Goal: Check status: Check status

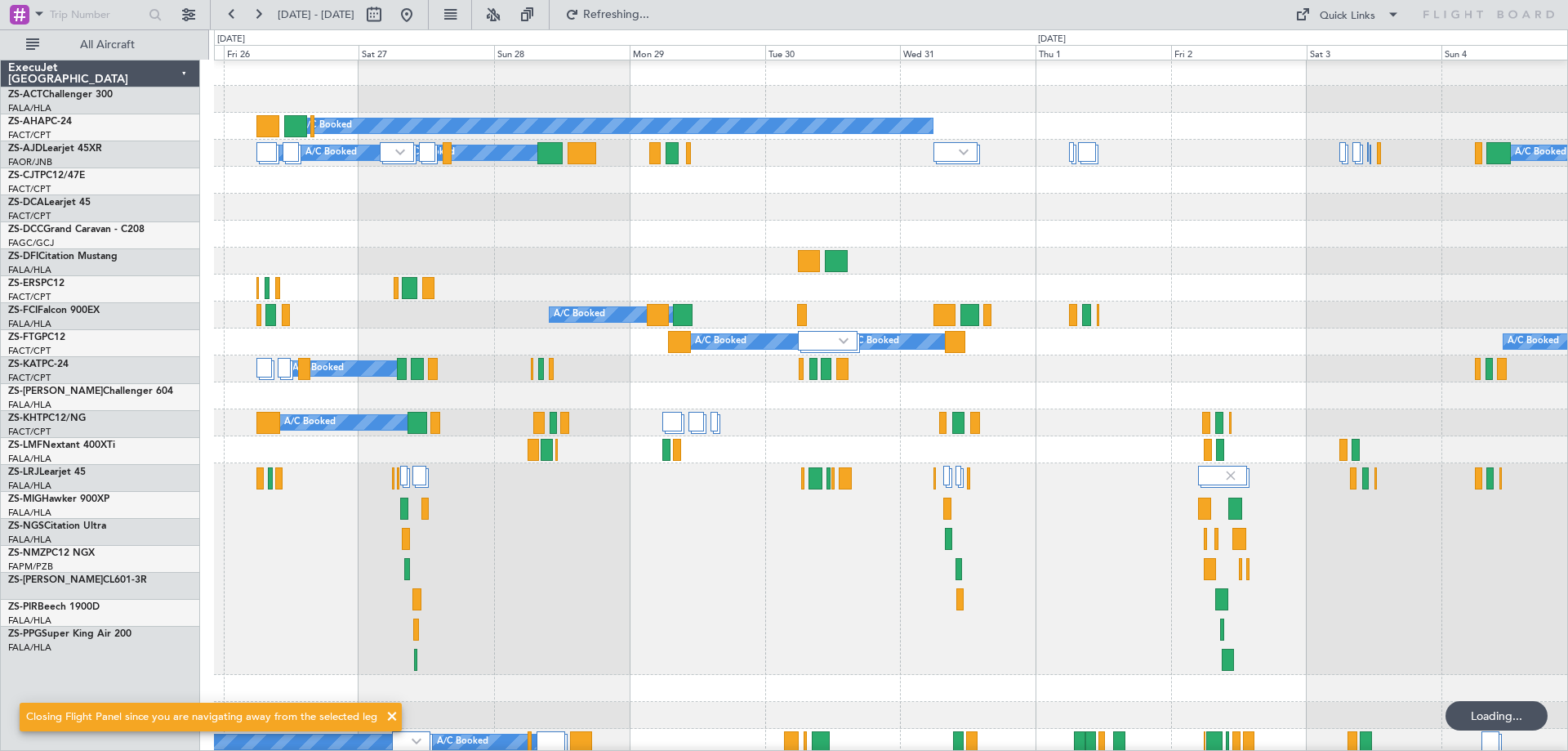
scroll to position [163, 0]
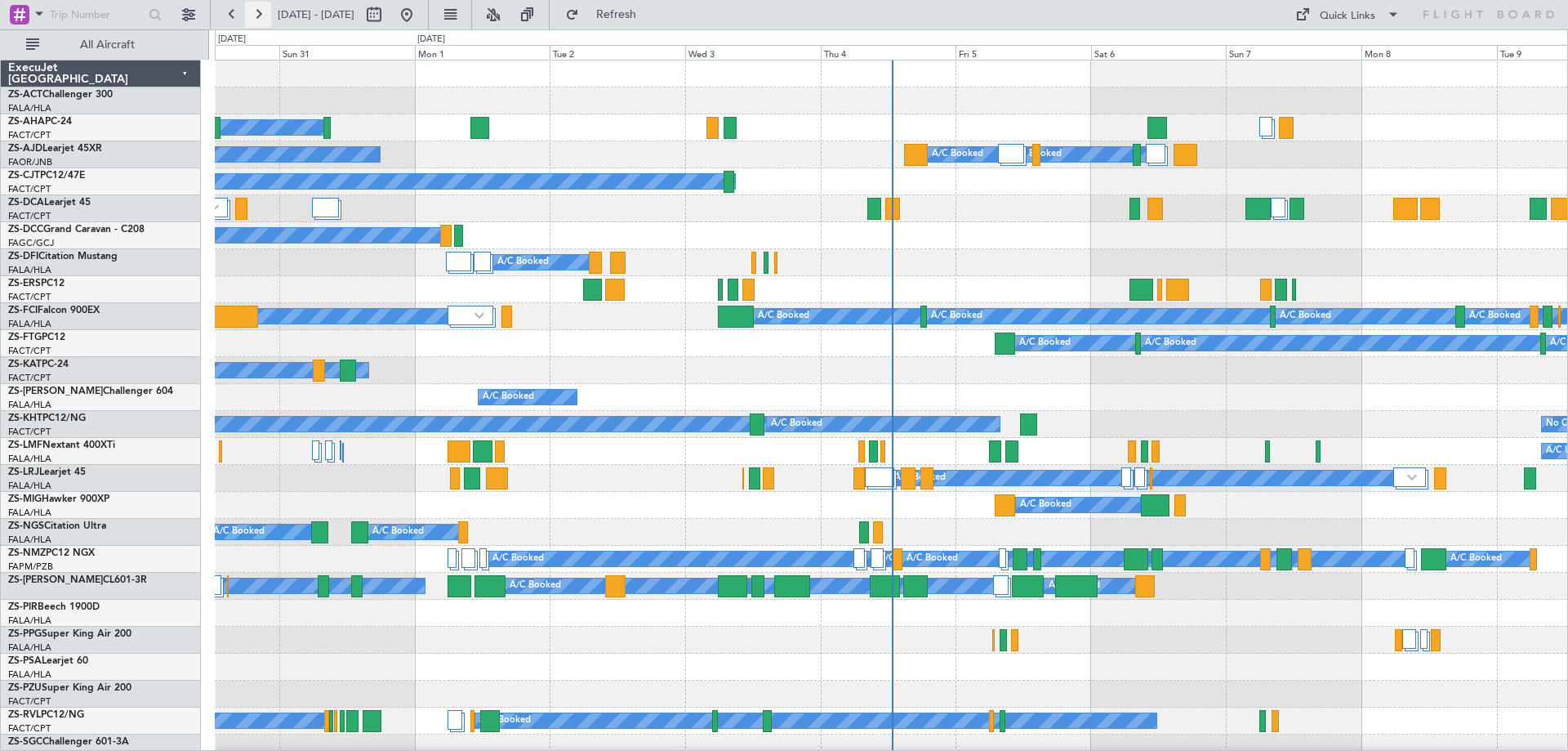
click at [256, 12] on button at bounding box center [258, 15] width 26 height 26
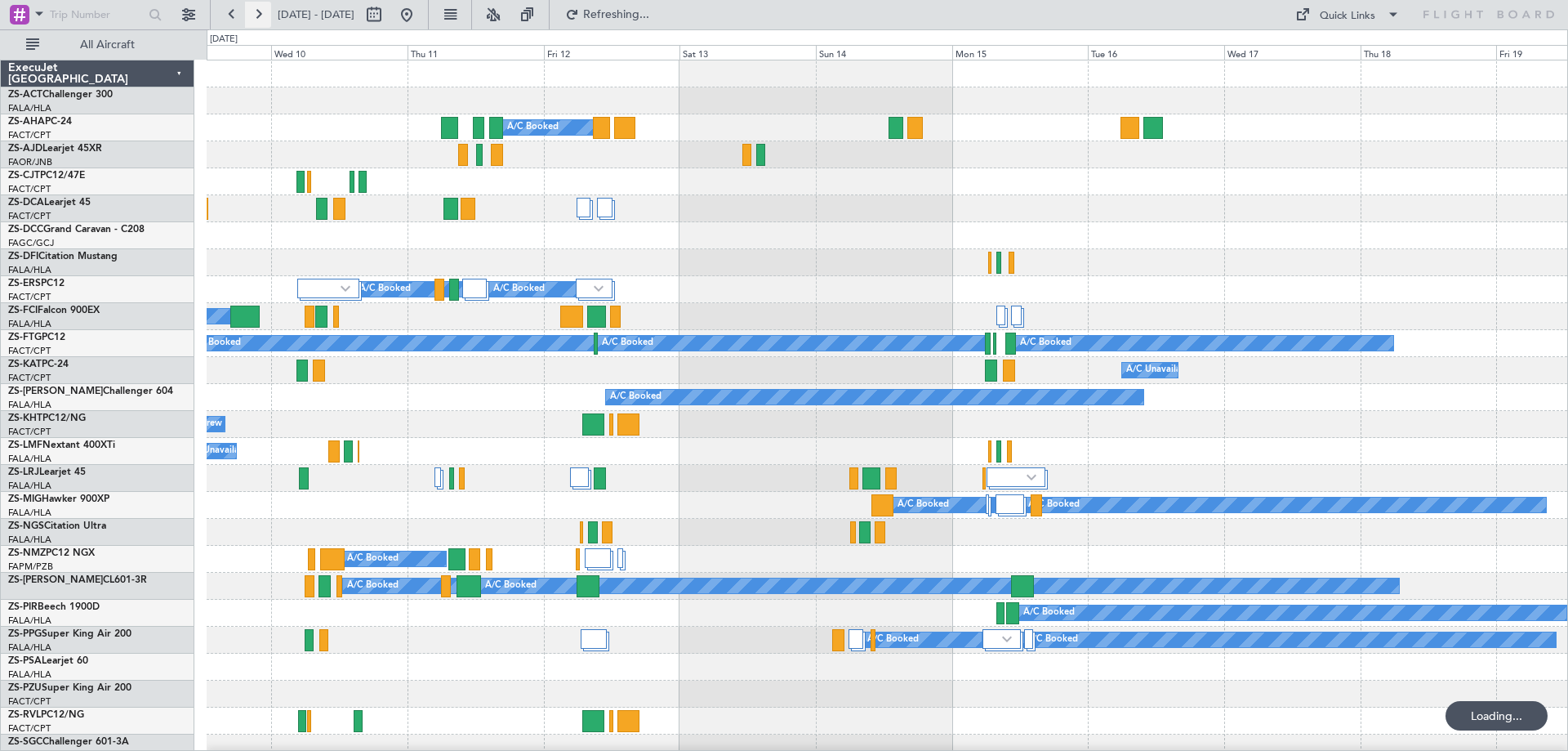
click at [256, 12] on button at bounding box center [258, 15] width 26 height 26
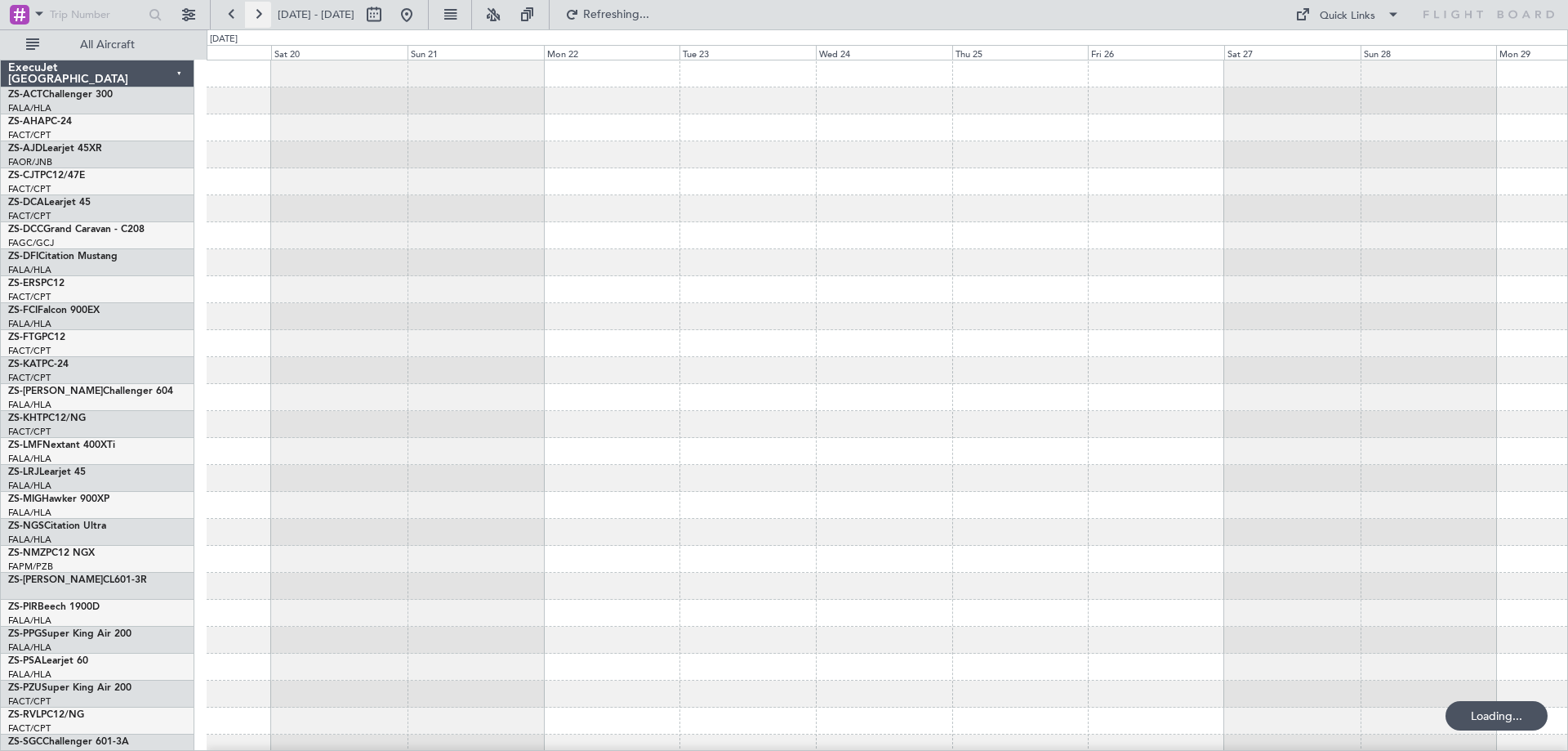
click at [256, 12] on button at bounding box center [258, 15] width 26 height 26
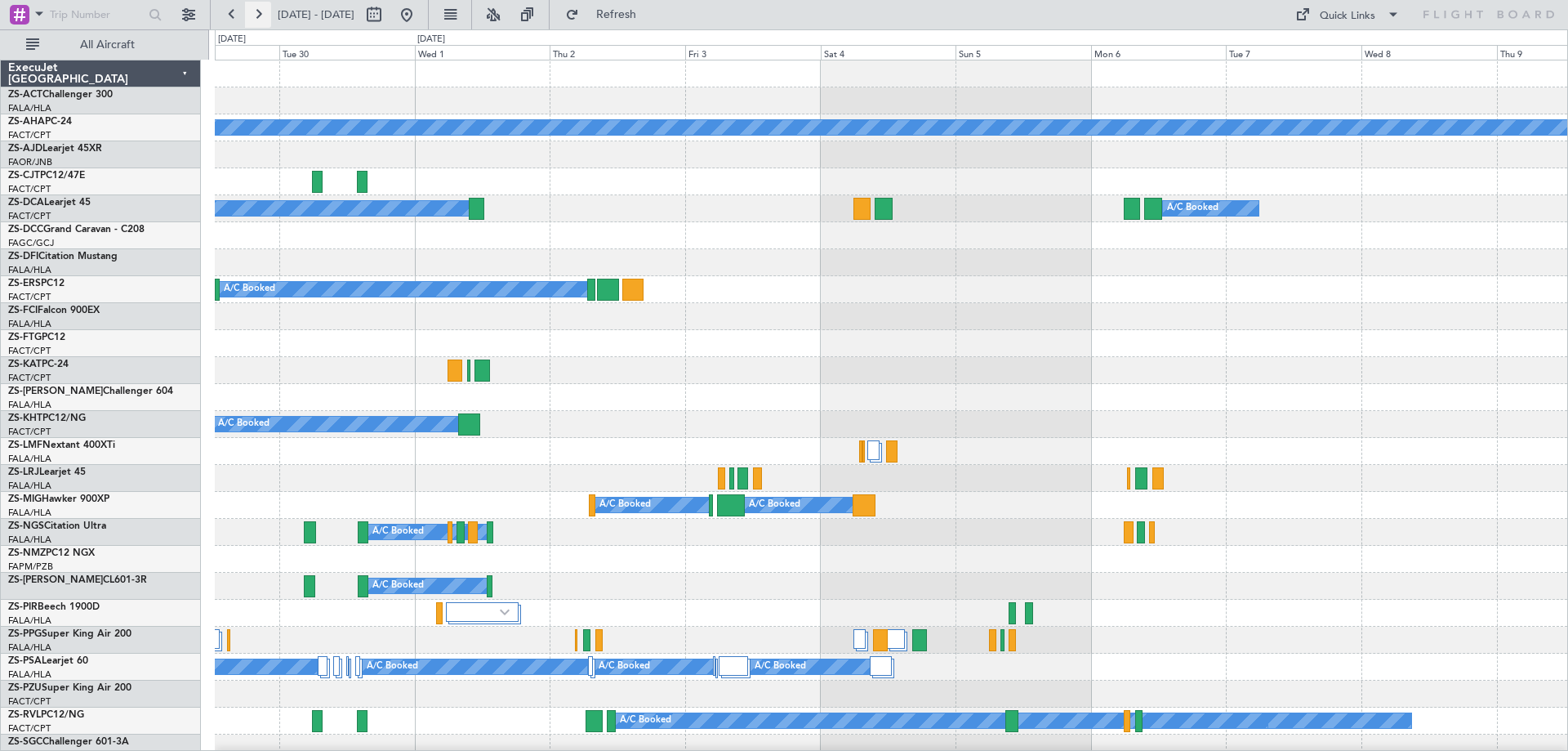
click at [256, 12] on button at bounding box center [258, 15] width 26 height 26
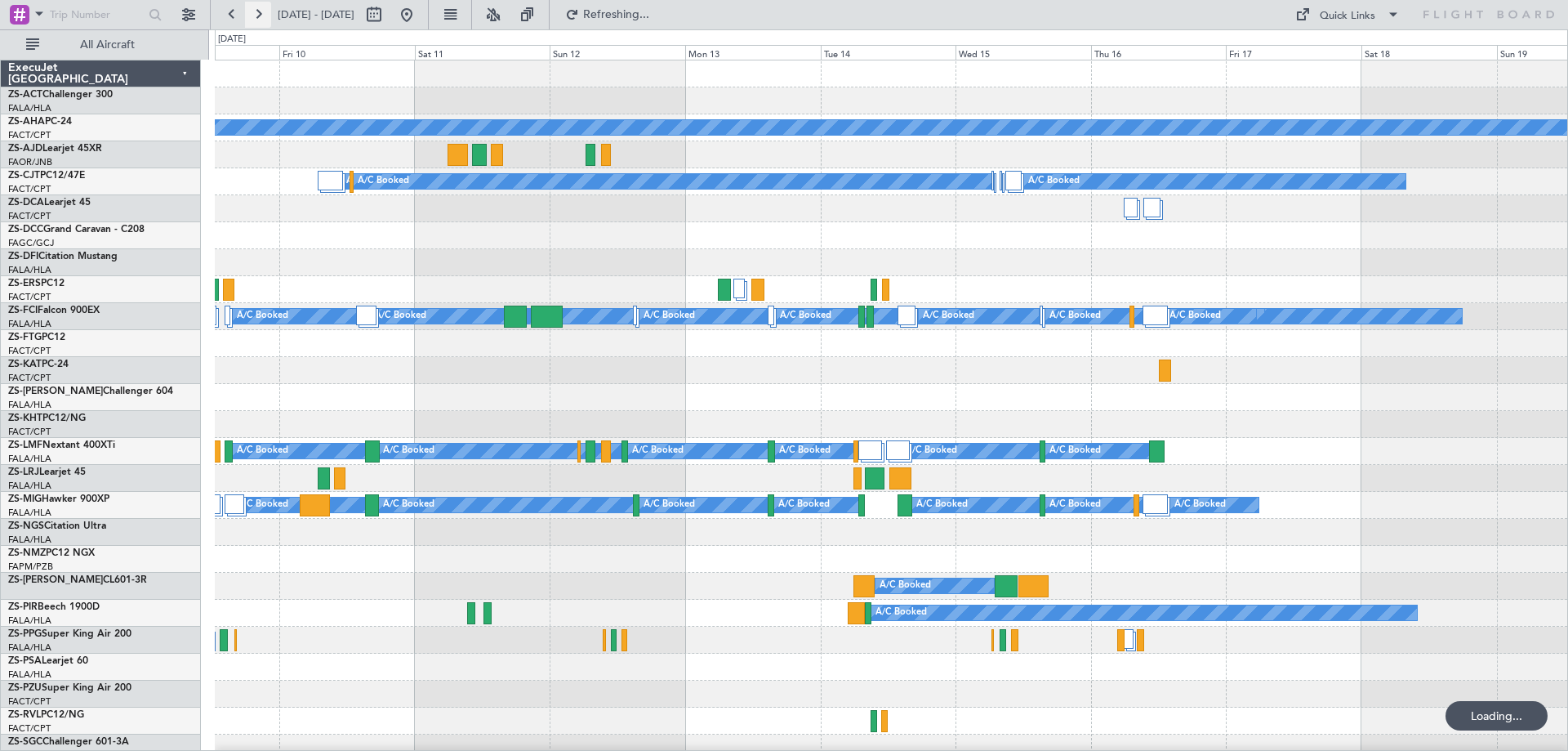
click at [256, 12] on button at bounding box center [258, 15] width 26 height 26
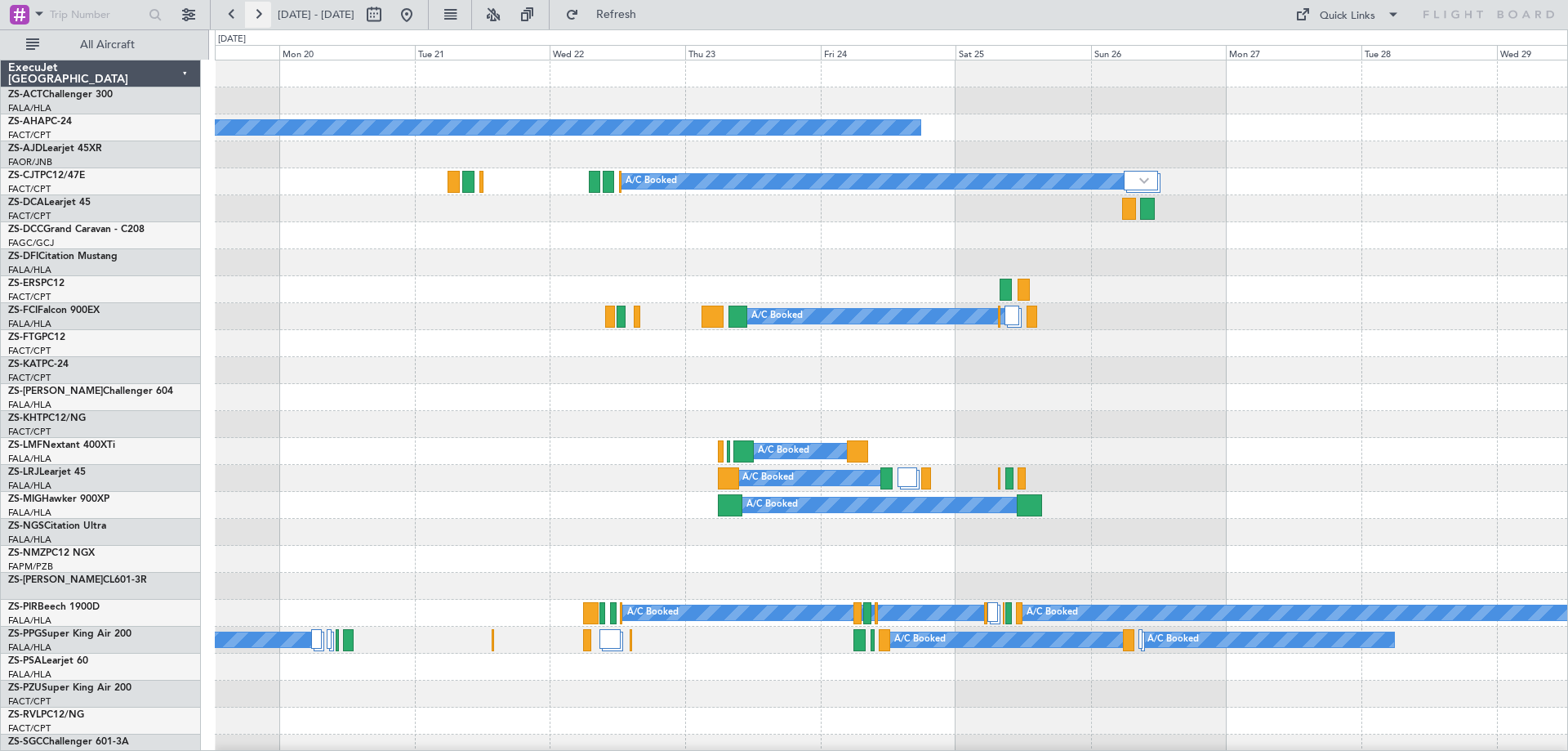
click at [255, 12] on button at bounding box center [258, 15] width 26 height 26
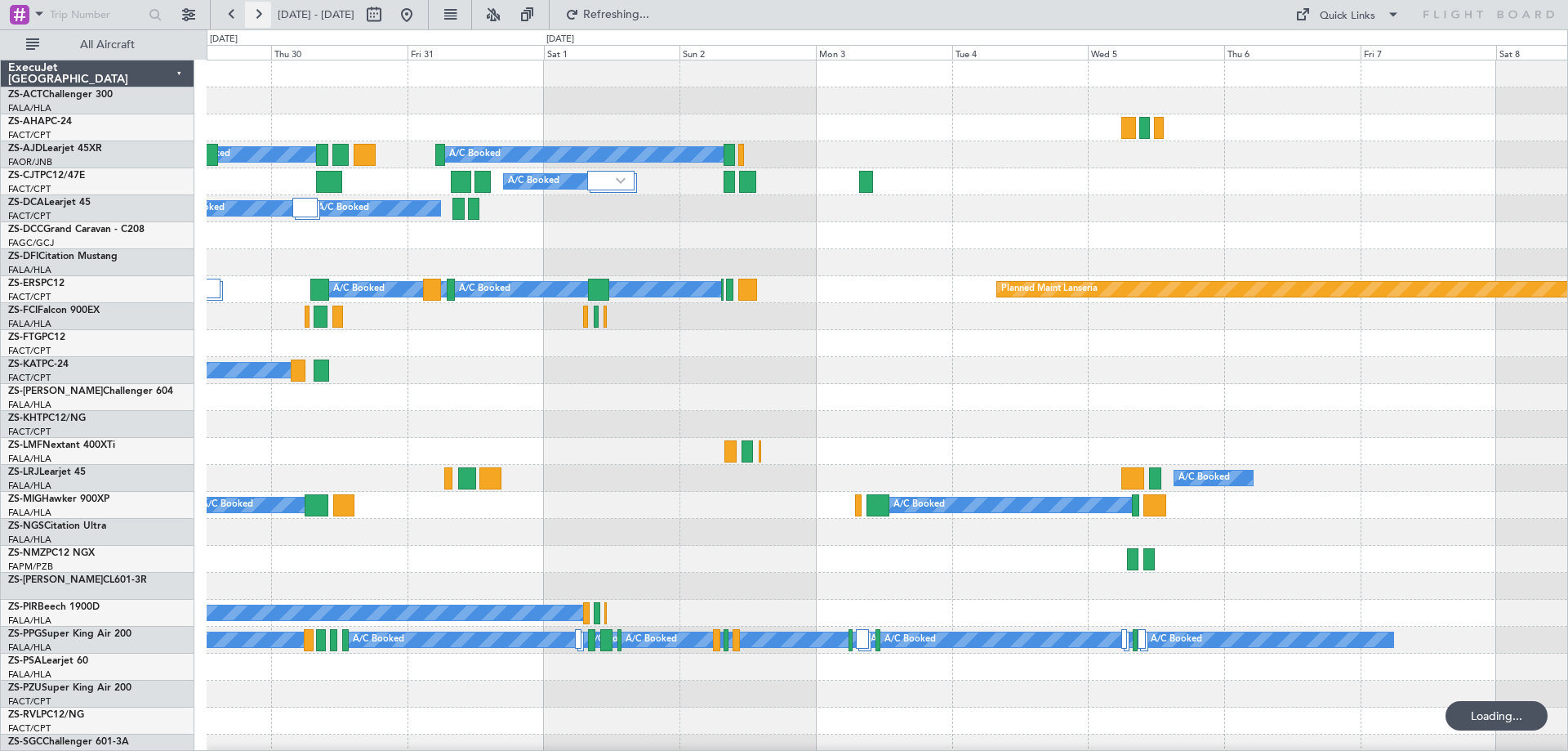
click at [255, 13] on button at bounding box center [258, 15] width 26 height 26
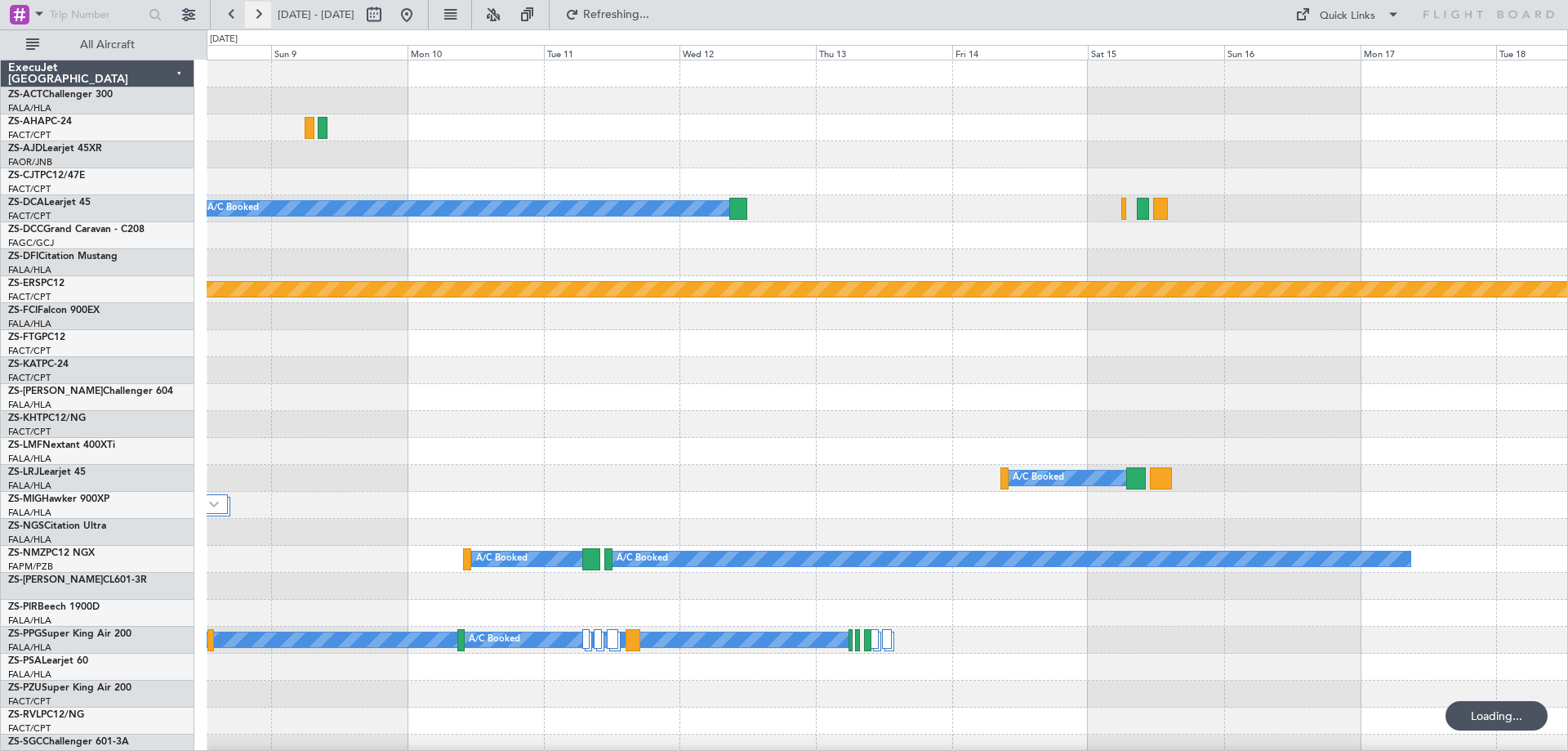
click at [255, 13] on button at bounding box center [258, 15] width 26 height 26
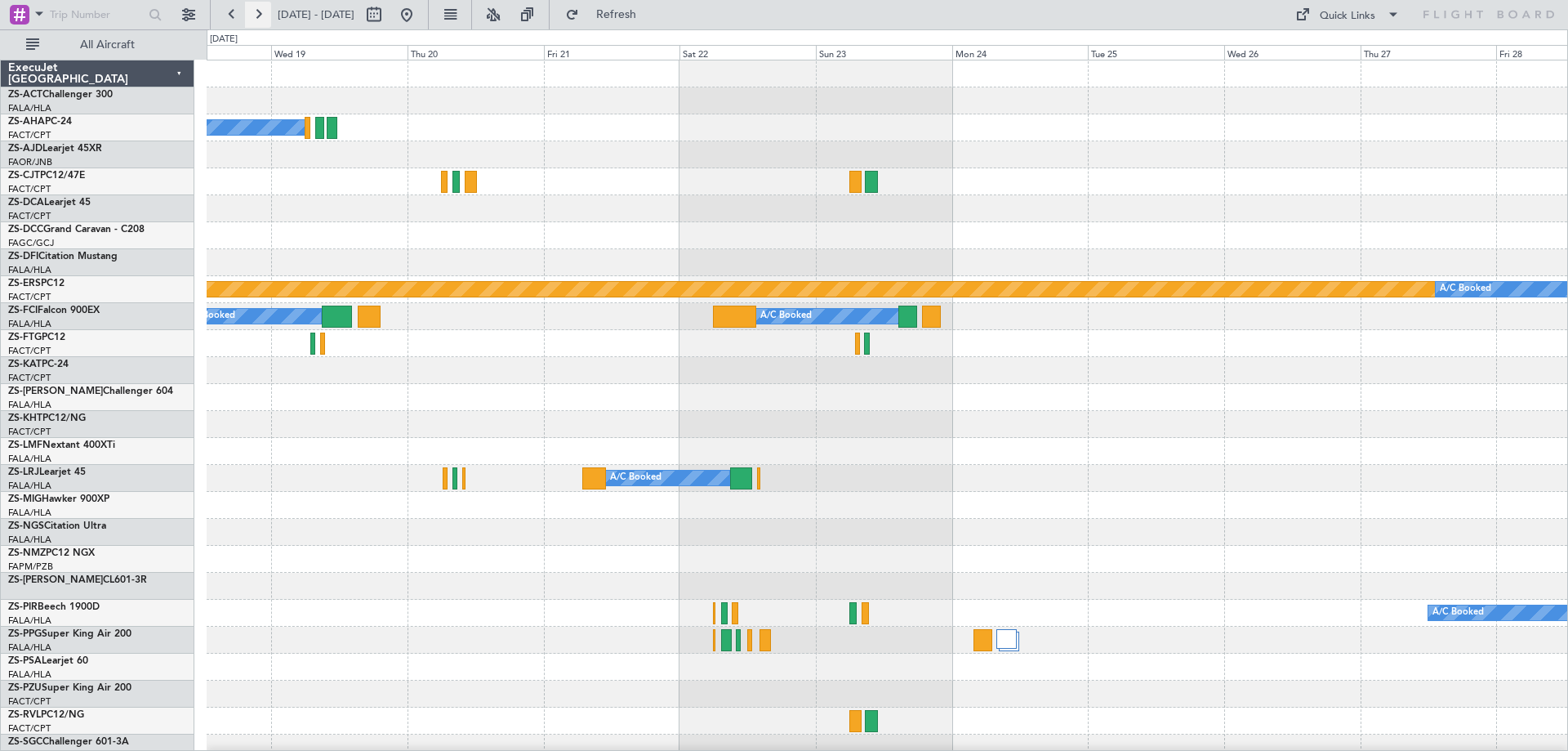
click at [255, 13] on button at bounding box center [258, 15] width 26 height 26
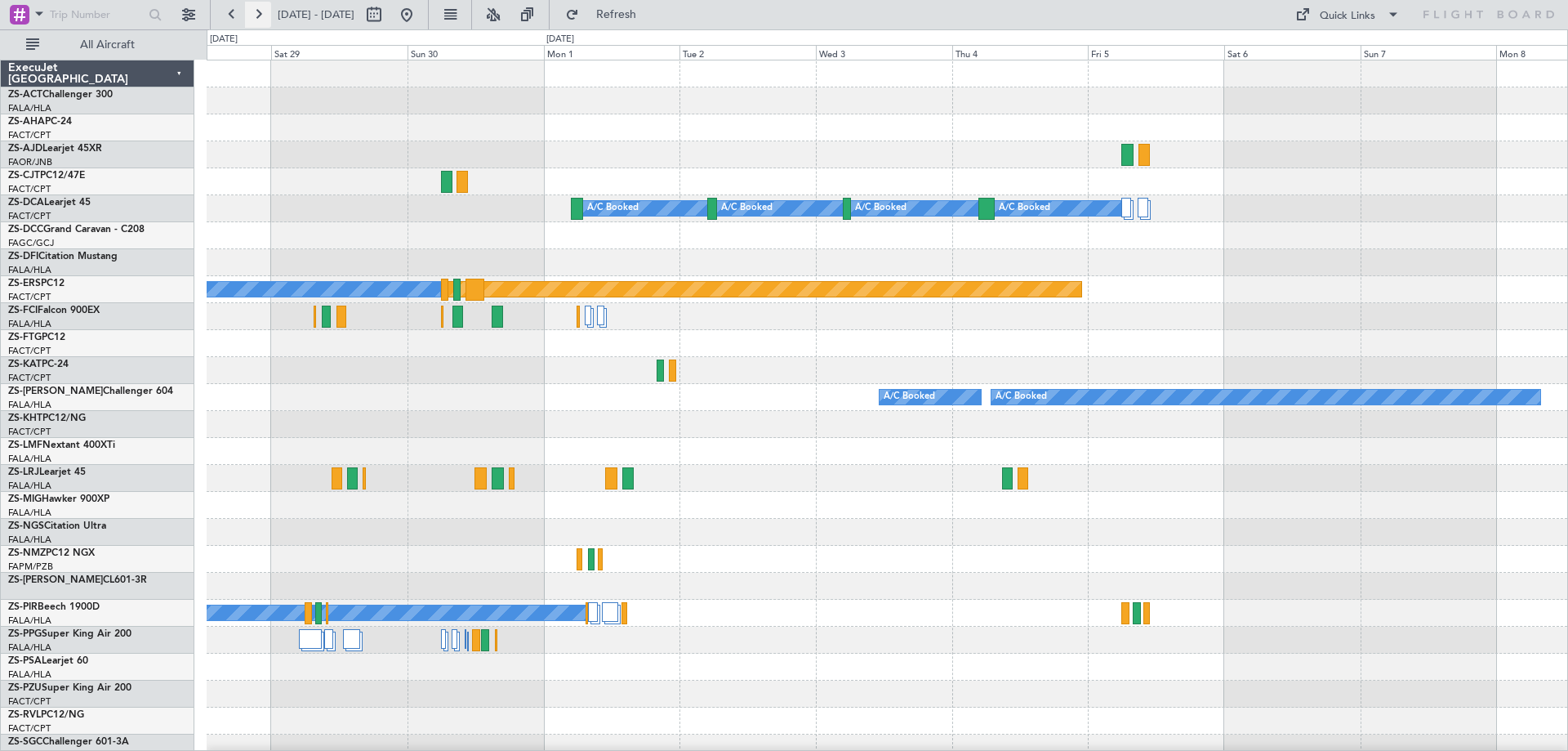
click at [255, 14] on button at bounding box center [258, 15] width 26 height 26
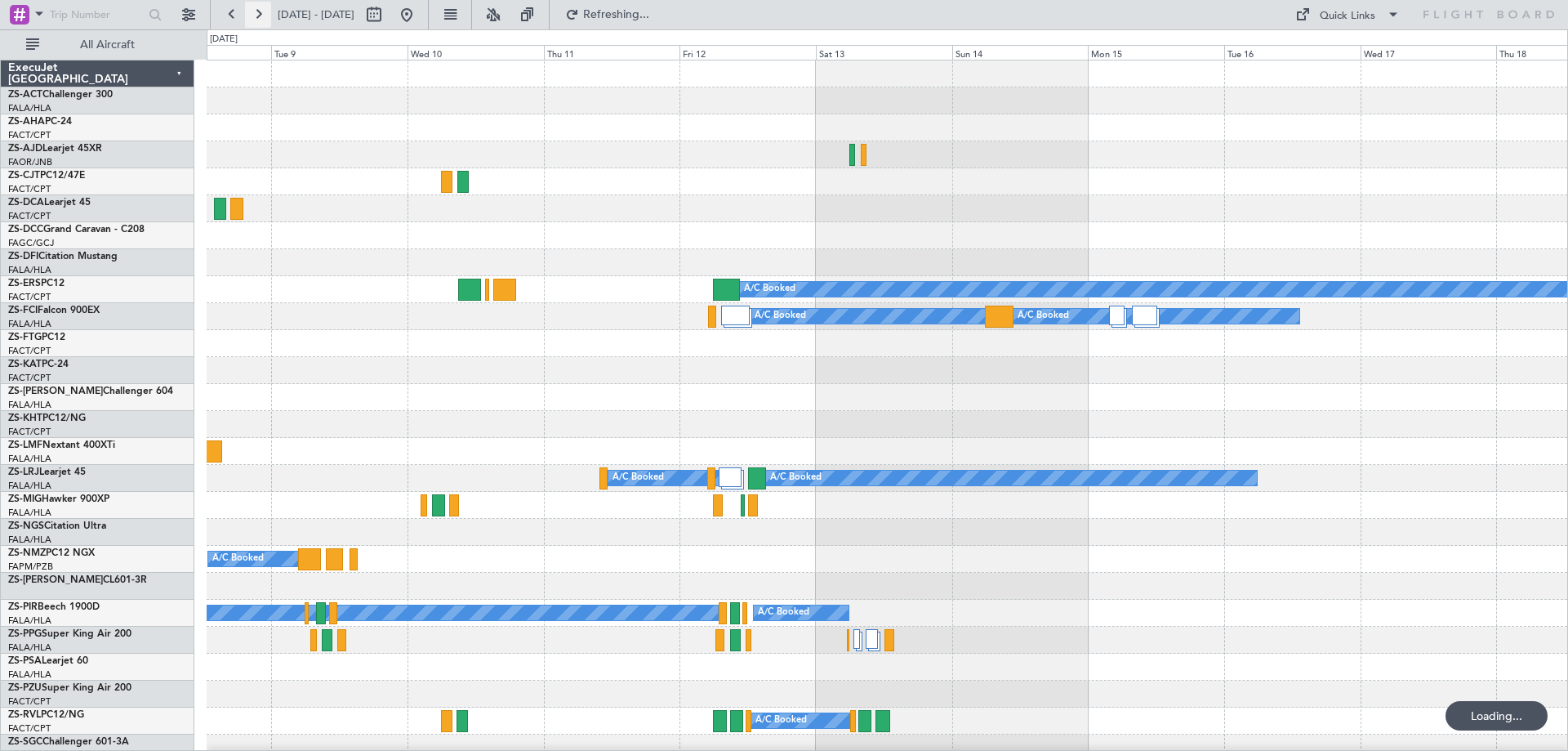
click at [255, 14] on button at bounding box center [258, 15] width 26 height 26
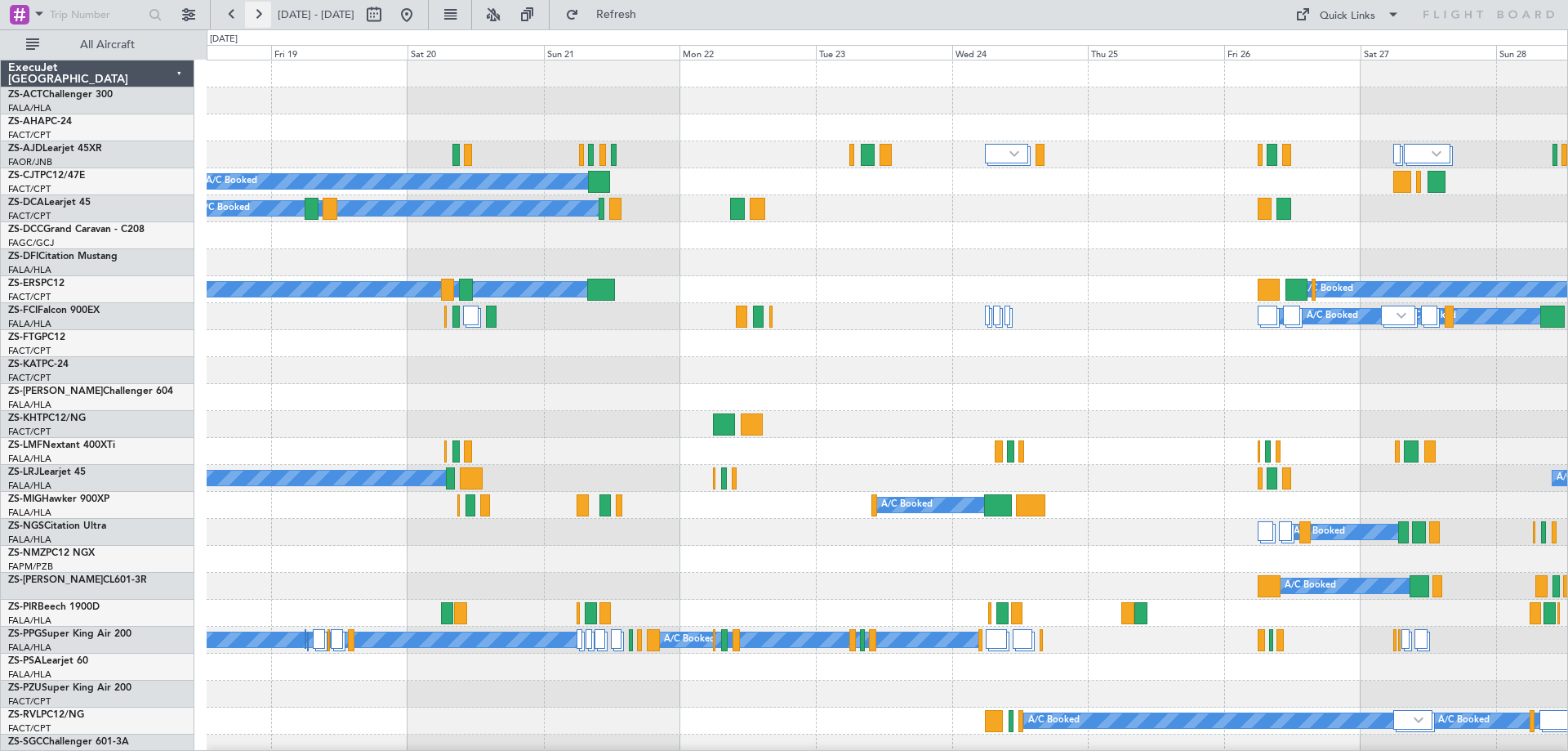
click at [255, 14] on button at bounding box center [258, 15] width 26 height 26
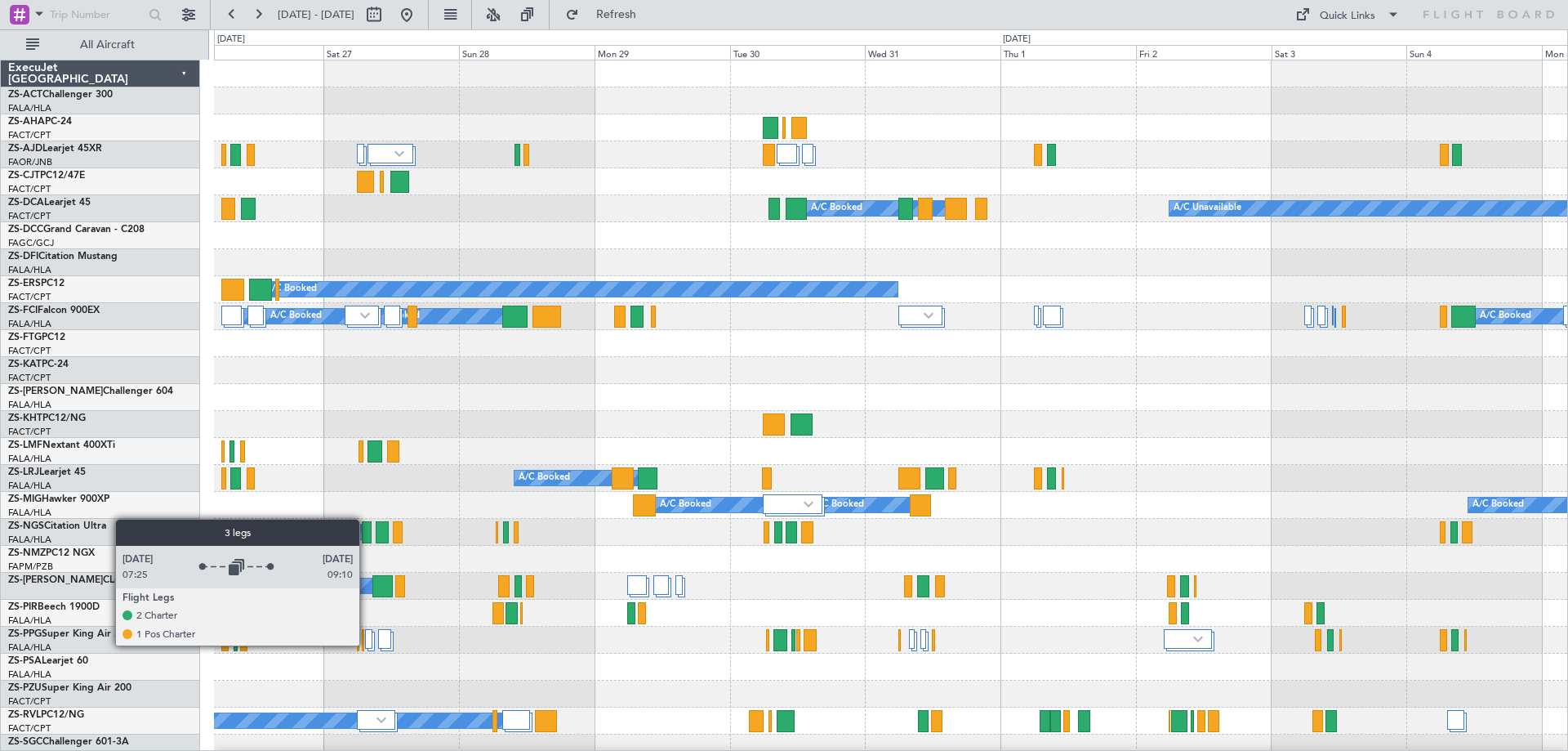
click at [367, 644] on div at bounding box center [369, 638] width 9 height 20
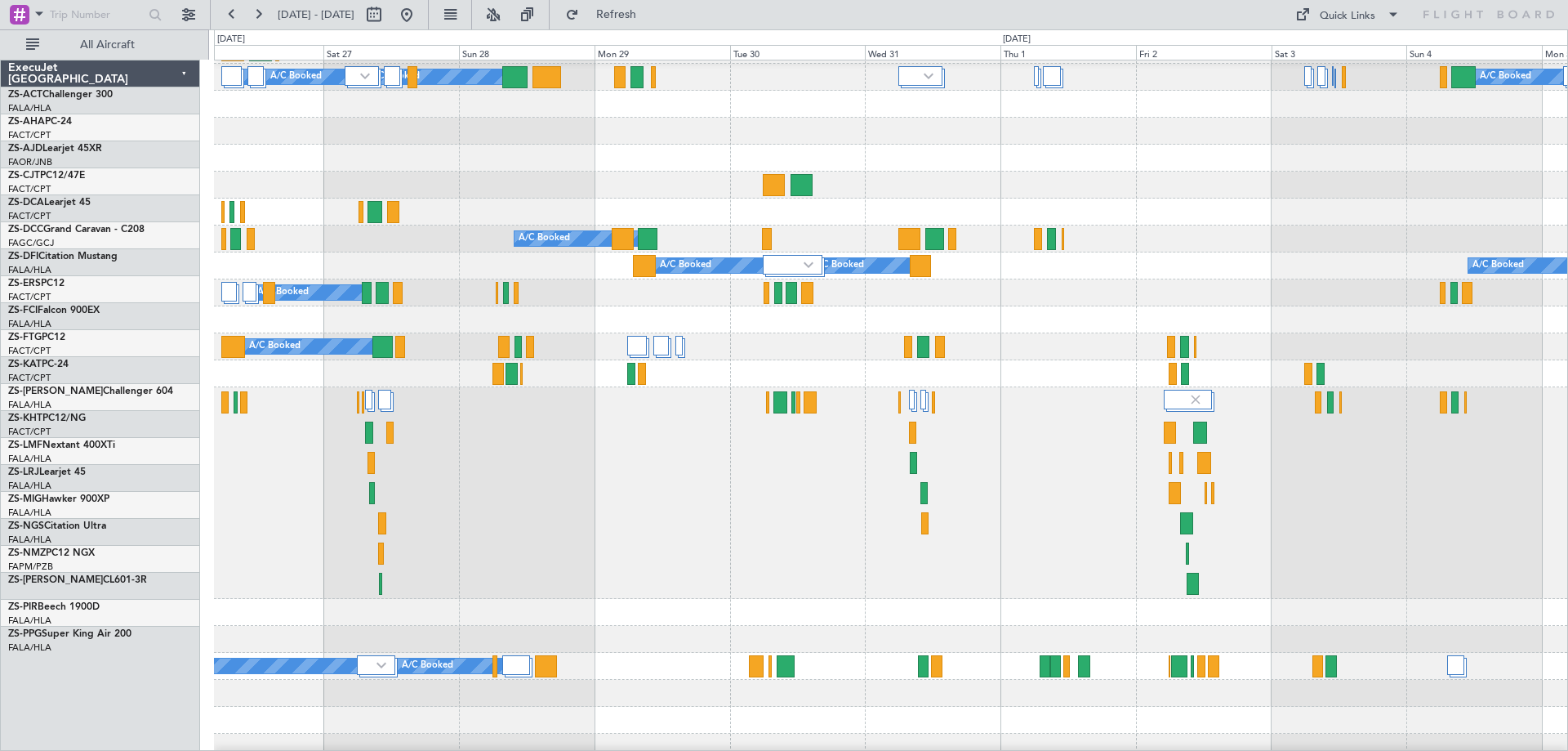
scroll to position [245, 0]
